Goal: Task Accomplishment & Management: Use online tool/utility

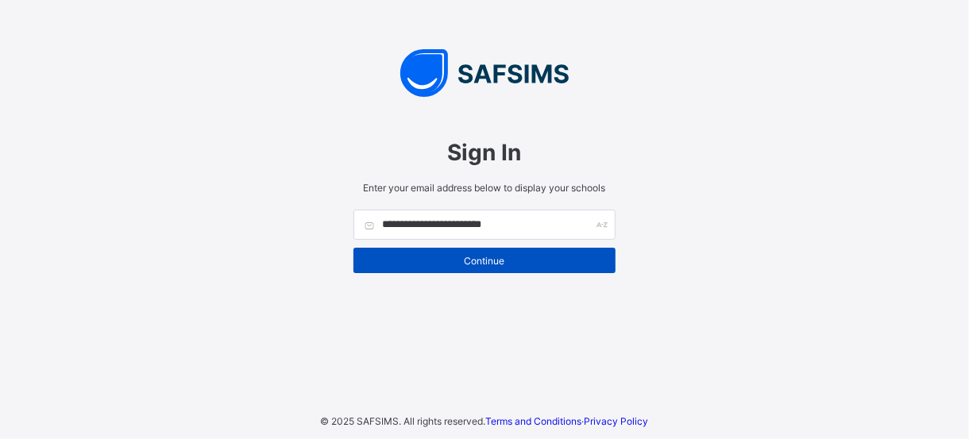
type input "**********"
click at [533, 258] on span "Continue" at bounding box center [485, 261] width 238 height 12
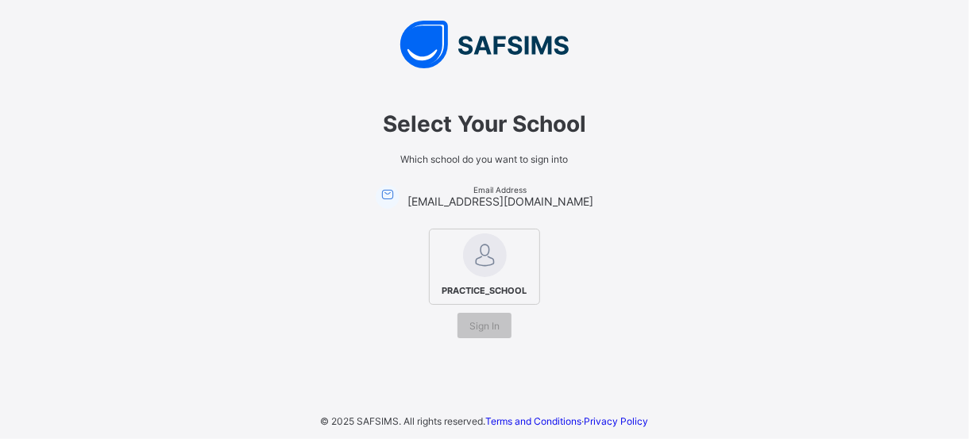
click at [485, 277] on img at bounding box center [485, 256] width 44 height 44
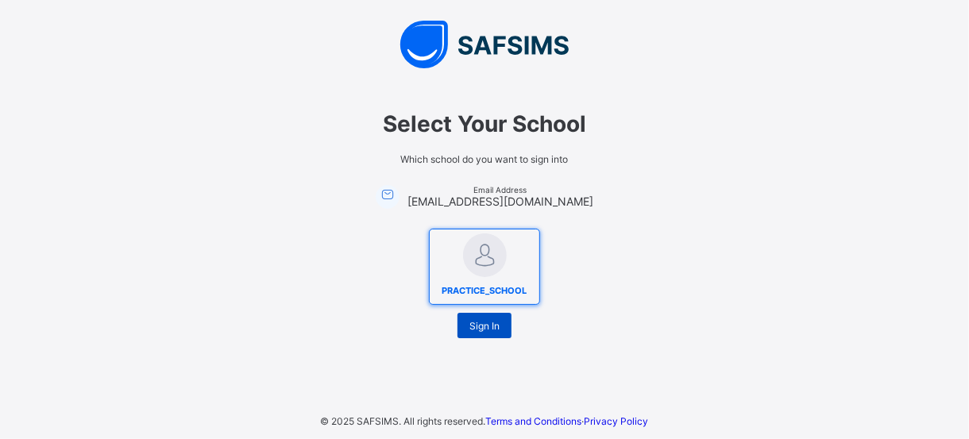
click at [489, 328] on span "Sign In" at bounding box center [485, 326] width 30 height 12
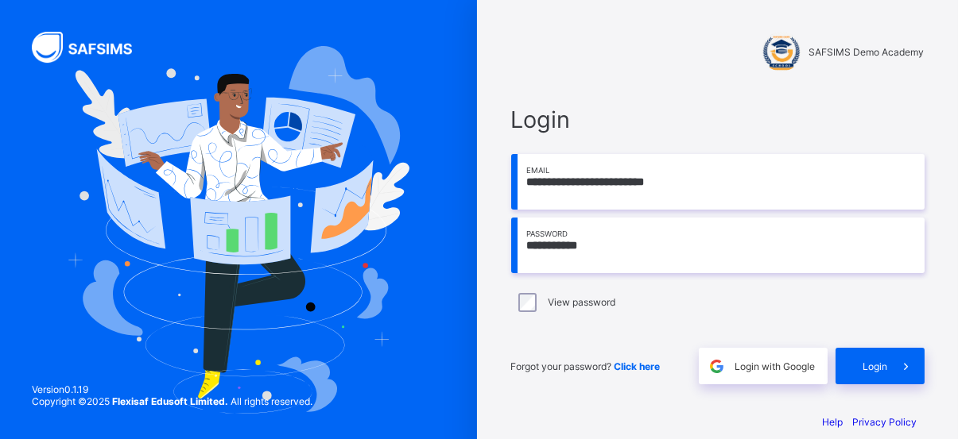
scroll to position [20, 0]
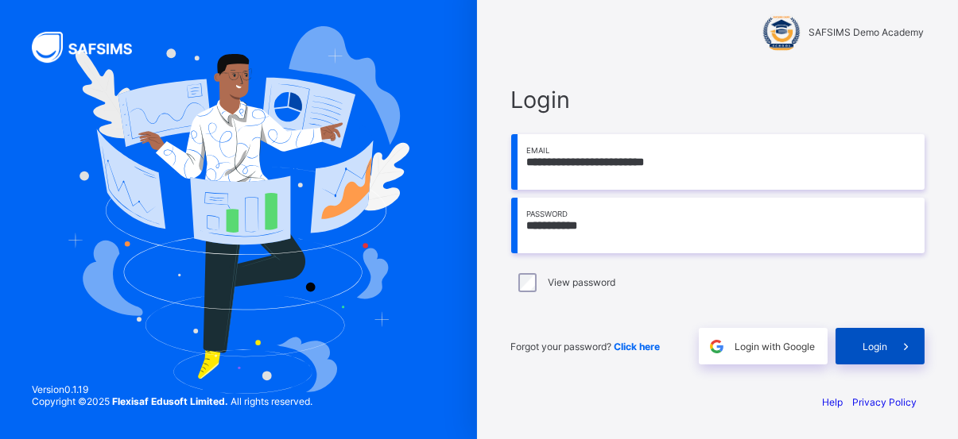
type input "**********"
click at [888, 342] on span "Login" at bounding box center [875, 347] width 25 height 12
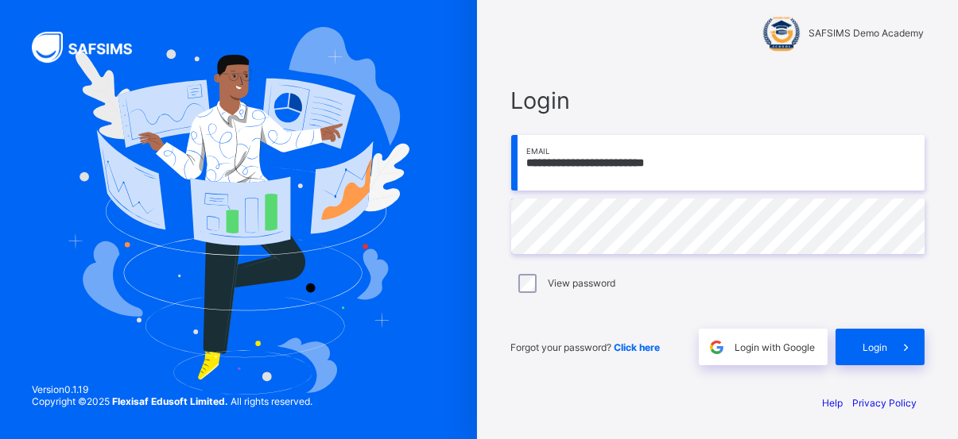
scroll to position [20, 0]
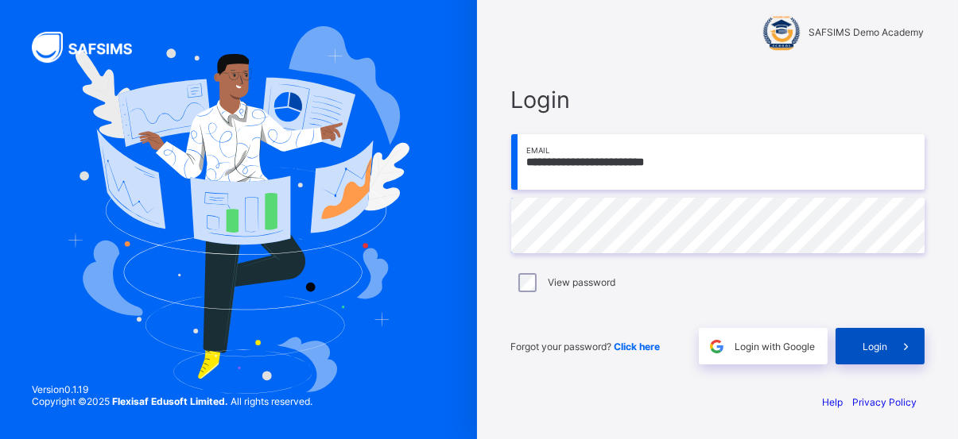
click at [898, 350] on span at bounding box center [906, 346] width 37 height 37
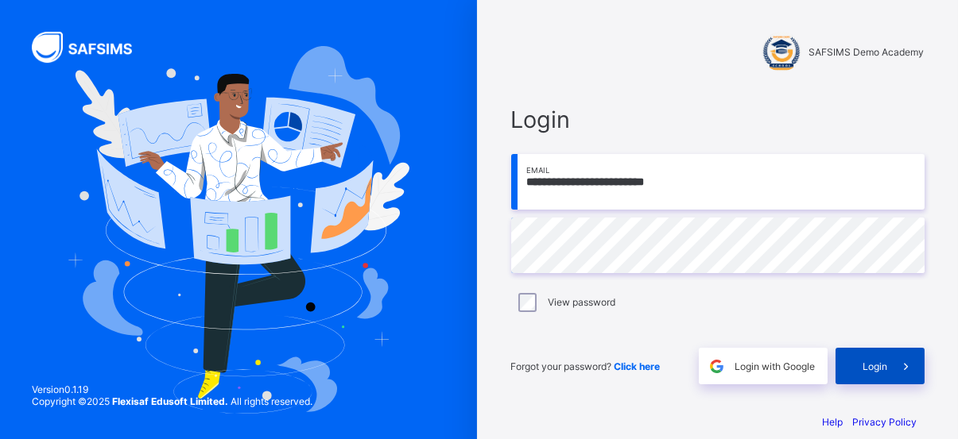
click at [881, 368] on span "Login" at bounding box center [875, 367] width 25 height 12
click at [887, 357] on div "Login" at bounding box center [879, 366] width 89 height 37
